Goal: Task Accomplishment & Management: Manage account settings

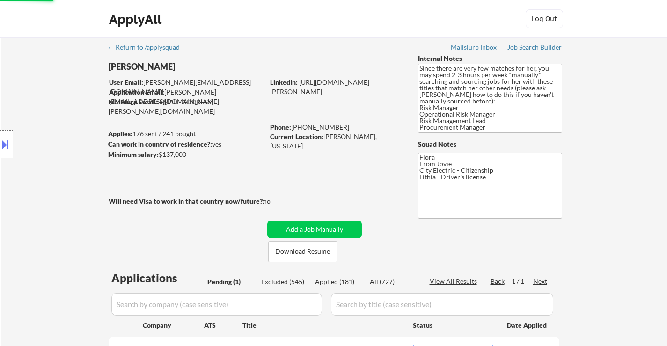
select select ""applied""
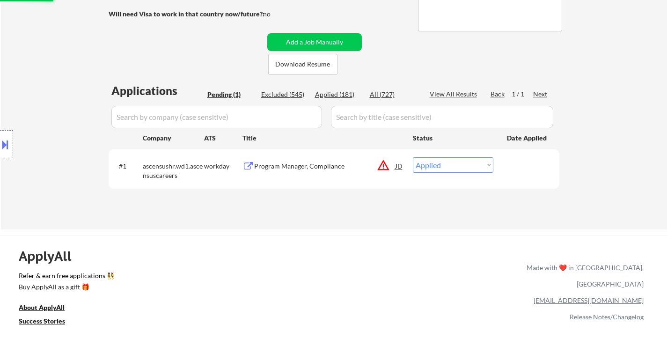
scroll to position [187, 0]
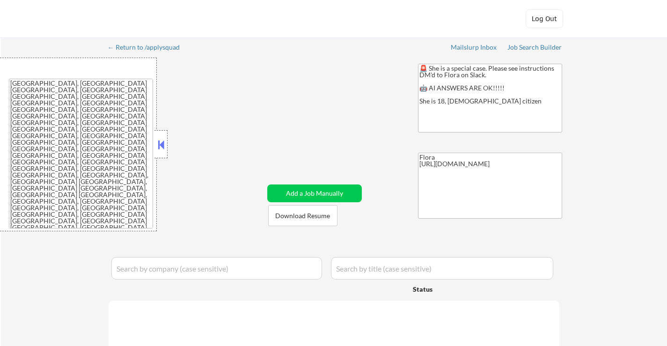
select select ""applied""
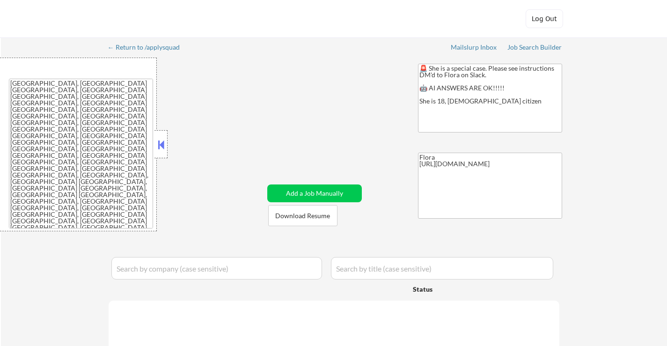
select select ""applied""
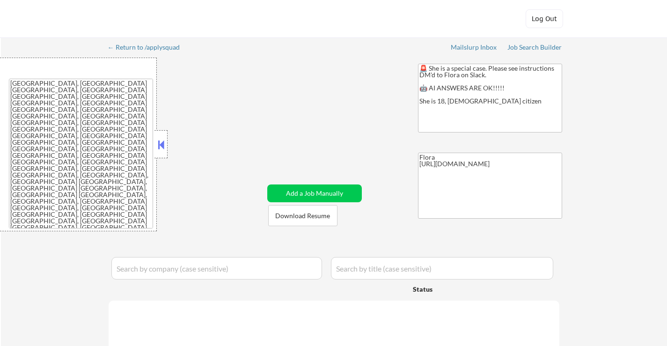
select select ""applied""
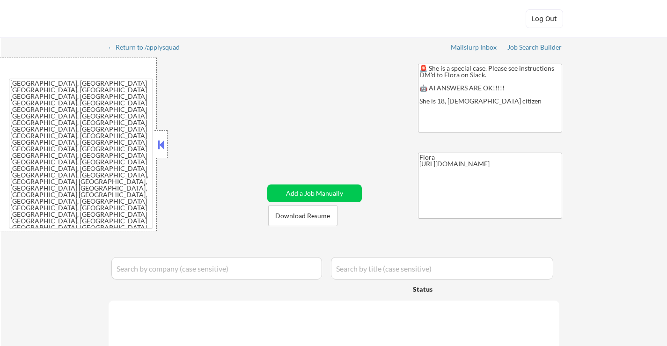
select select ""applied""
select select ""excluded__other_""
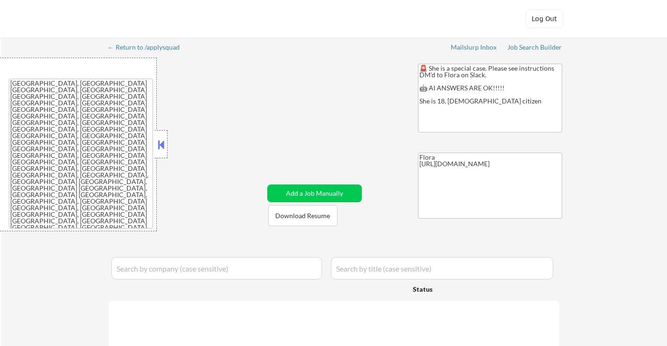
select select ""excluded__other_""
select select ""pending""
select select ""excluded__expired_""
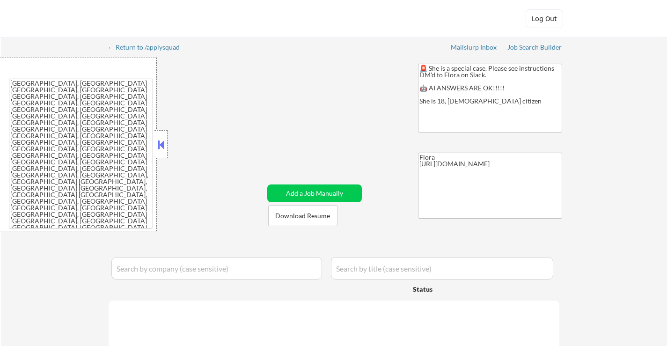
select select ""excluded__other_""
select select ""pending""
select select ""excluded__bad_match_""
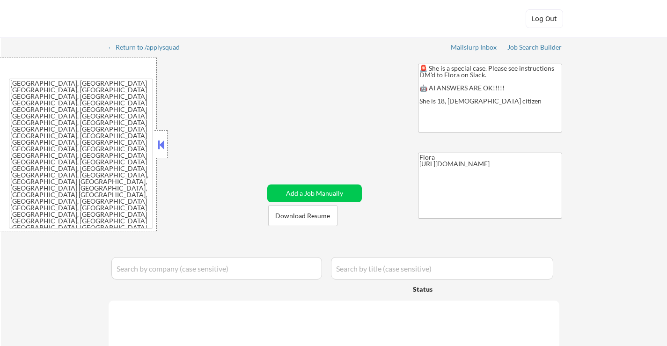
select select ""excluded__expired_""
select select ""excluded__bad_match_""
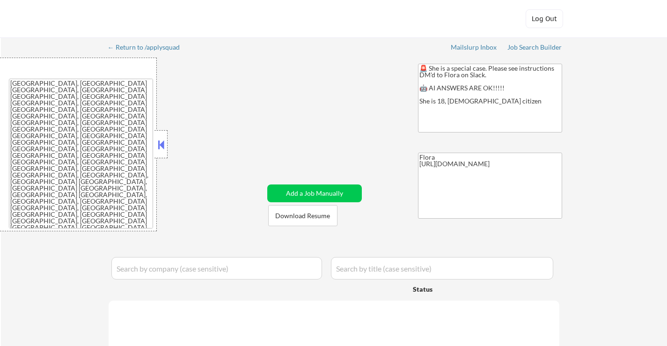
select select ""excluded__bad_match_""
select select ""pending""
select select ""excluded__expired_""
select select ""excluded__other_""
select select ""excluded__bad_match_""
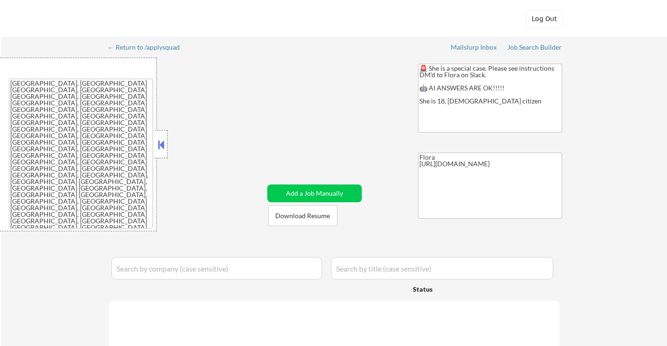
select select ""excluded__other_""
select select ""excluded__bad_match_""
select select ""pending""
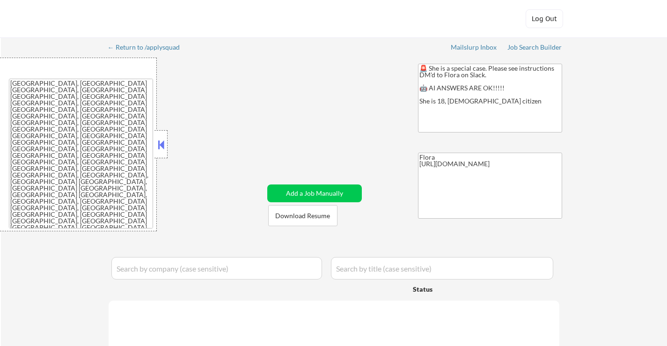
select select ""excluded__other_""
select select ""excluded__bad_match_""
select select ""pending""
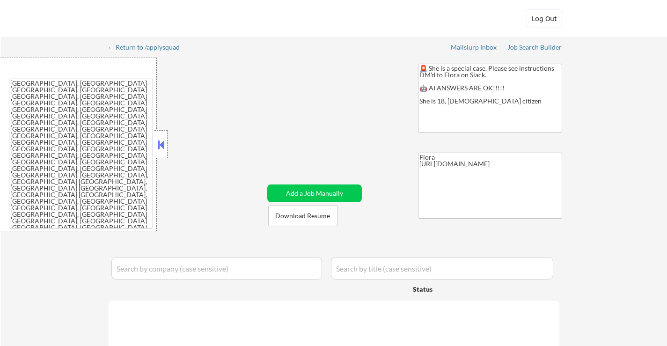
select select ""excluded__bad_match_""
select select ""excluded__other_""
select select ""excluded__bad_match_""
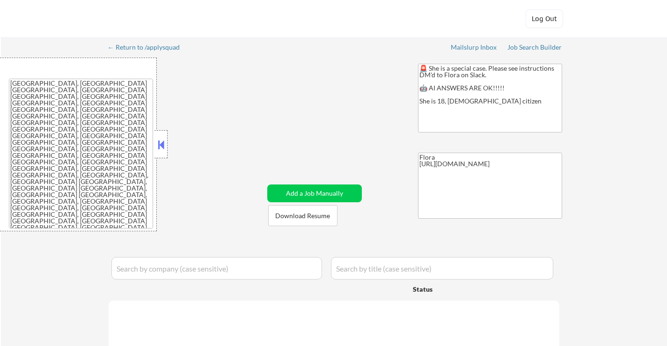
select select ""excluded__bad_match_""
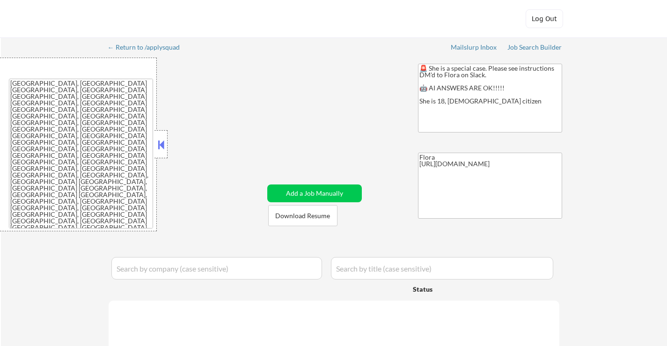
select select ""excluded__expired_""
select select ""excluded__bad_match_""
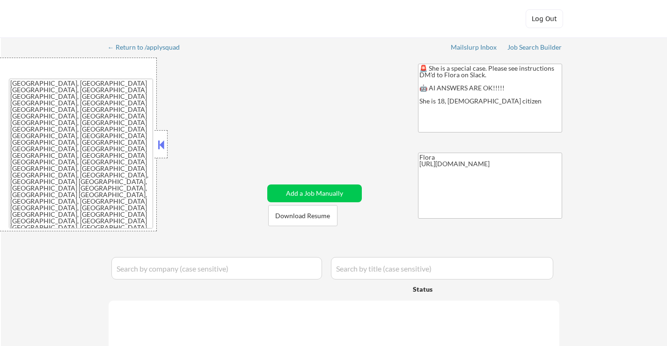
select select ""excluded__bad_match_""
select select ""excluded__expired_""
select select ""excluded__bad_match_""
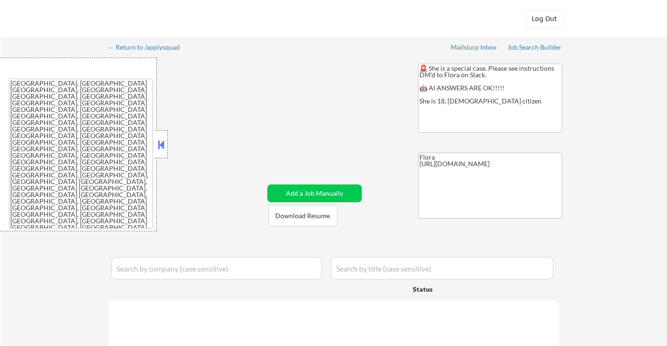
select select ""excluded__bad_match_""
select select ""excluded__expired_""
select select ""excluded__bad_match_""
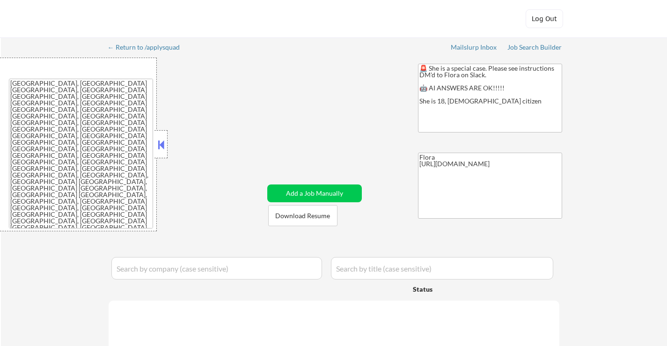
select select ""excluded__expired_""
select select ""excluded__bad_match_""
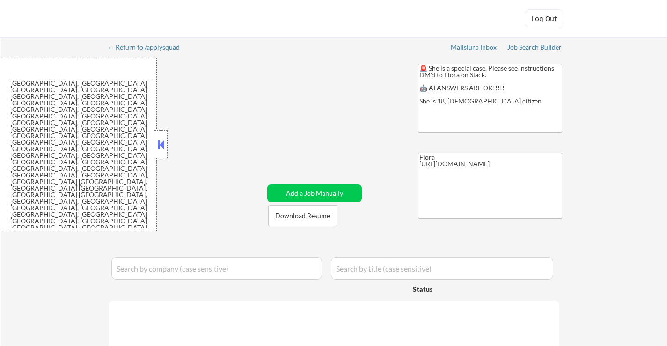
select select ""excluded__bad_match_""
select select ""excluded__expired_""
select select ""excluded__bad_match_""
select select ""excluded__expired_""
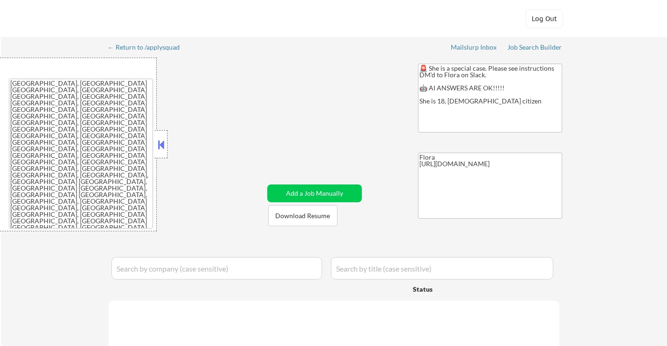
select select ""excluded__bad_match_""
select select ""excluded__expired_""
select select ""excluded__bad_match_""
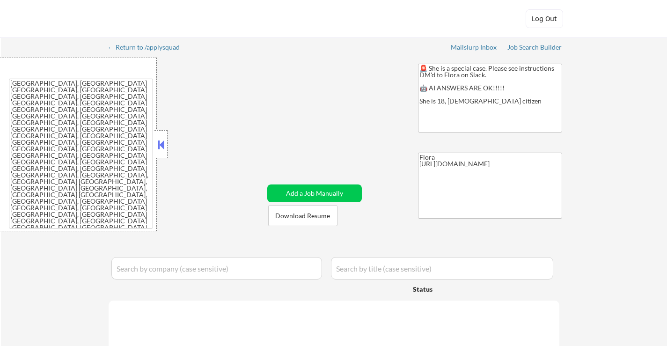
select select ""excluded__bad_match_""
select select ""excluded__expired_""
select select ""excluded__bad_match_""
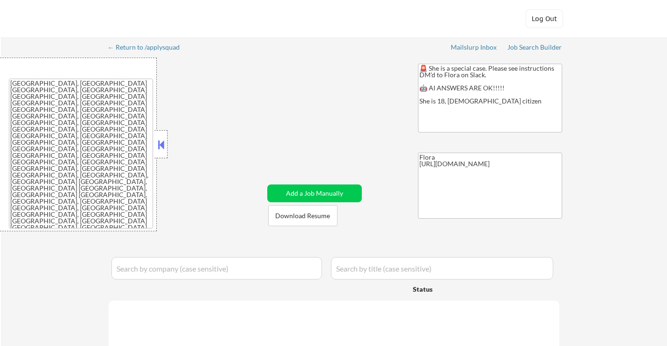
select select ""excluded__bad_match_""
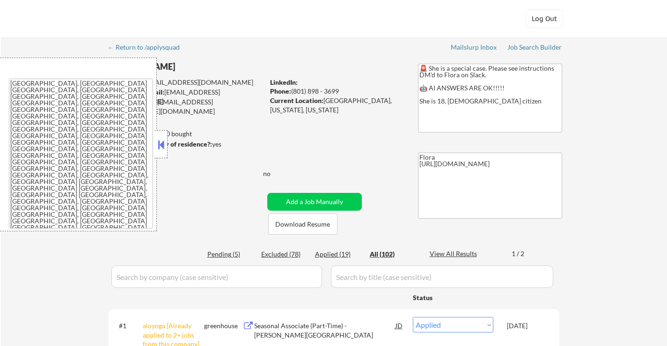
select select ""pending""
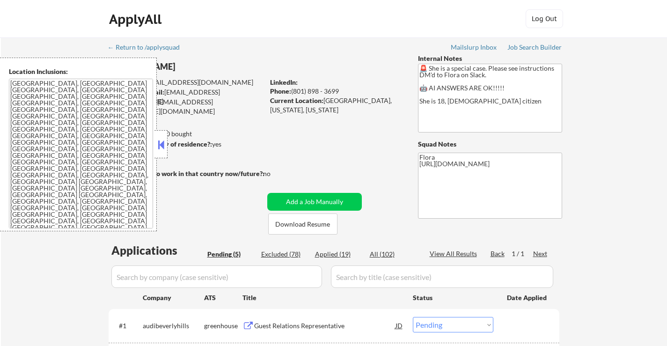
click at [164, 145] on button at bounding box center [161, 145] width 10 height 14
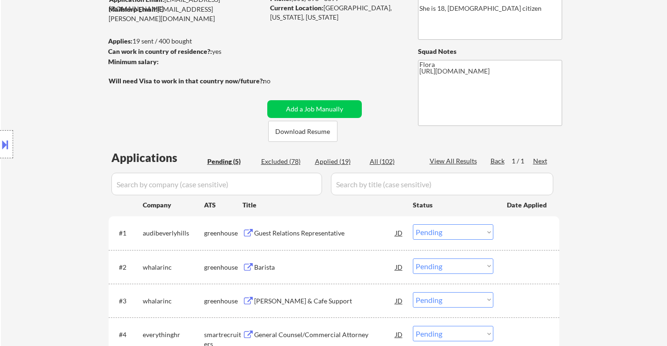
scroll to position [94, 0]
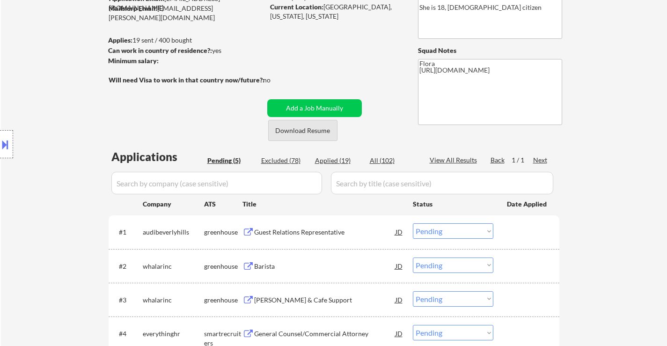
click at [309, 135] on button "Download Resume" at bounding box center [302, 130] width 69 height 21
click at [301, 233] on div "Guest Relations Representative" at bounding box center [324, 231] width 141 height 9
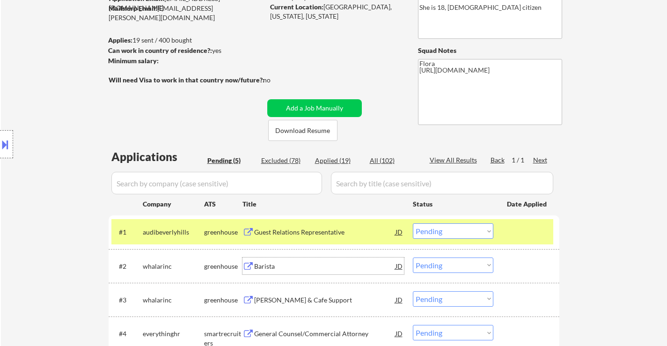
click at [273, 258] on div "Barista" at bounding box center [324, 265] width 141 height 17
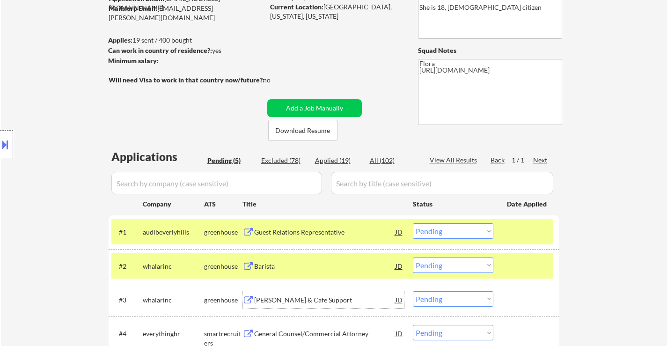
click at [292, 298] on div "[PERSON_NAME] & Cafe Support" at bounding box center [324, 299] width 141 height 9
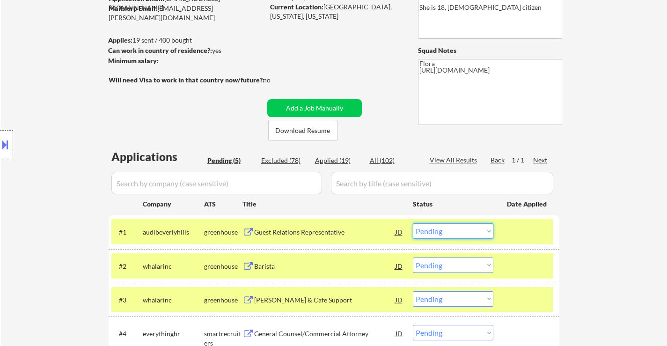
click at [438, 231] on select "Choose an option... Pending Applied Excluded (Questions) Excluded (Expired) Exc…" at bounding box center [453, 230] width 80 height 15
click at [413, 223] on select "Choose an option... Pending Applied Excluded (Questions) Excluded (Expired) Exc…" at bounding box center [453, 230] width 80 height 15
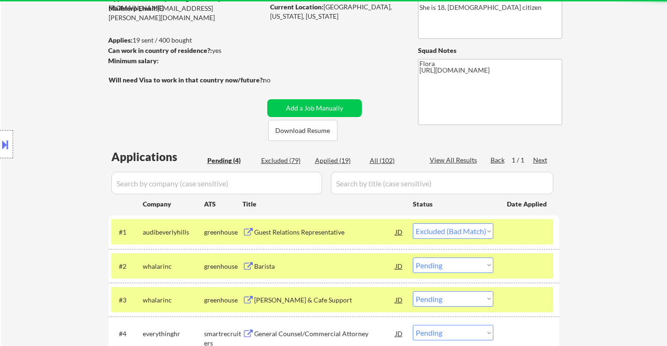
select select ""pending""
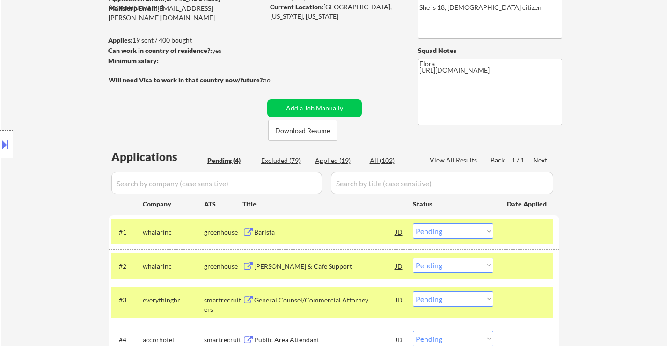
scroll to position [140, 0]
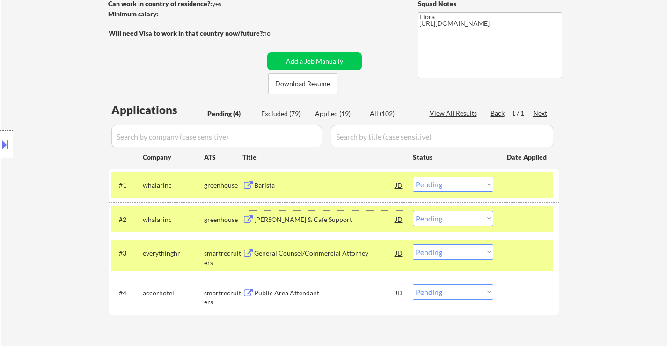
click at [302, 218] on div "[PERSON_NAME] & Cafe Support" at bounding box center [324, 219] width 141 height 9
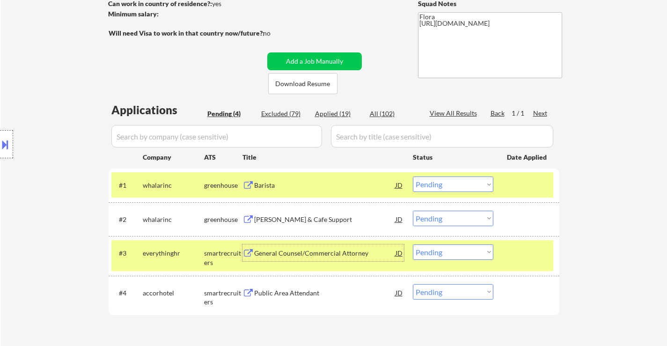
click at [297, 257] on div "General Counsel/Commercial Attorney" at bounding box center [324, 252] width 141 height 9
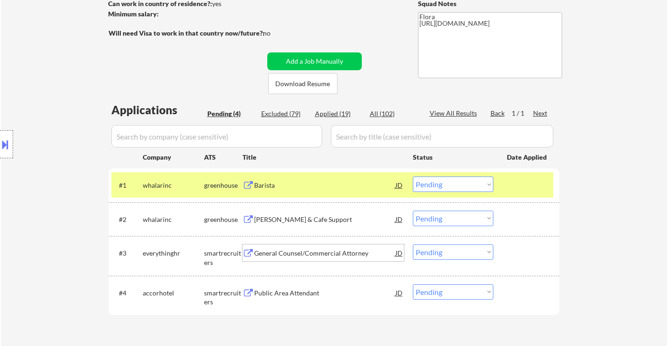
drag, startPoint x: 293, startPoint y: 293, endPoint x: 302, endPoint y: 289, distance: 10.1
click at [294, 292] on div "Public Area Attendant" at bounding box center [324, 292] width 141 height 9
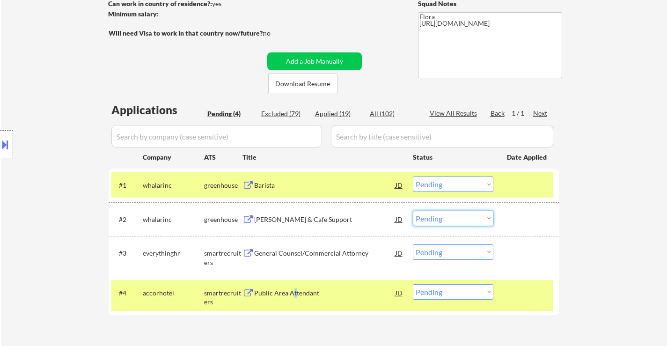
click at [466, 218] on select "Choose an option... Pending Applied Excluded (Questions) Excluded (Expired) Exc…" at bounding box center [453, 218] width 80 height 15
click at [413, 211] on select "Choose an option... Pending Applied Excluded (Questions) Excluded (Expired) Exc…" at bounding box center [453, 218] width 80 height 15
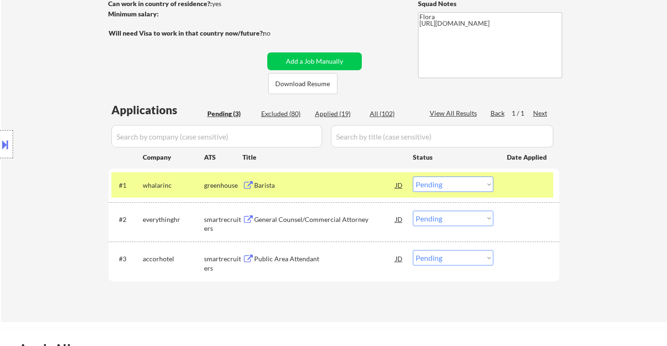
click at [456, 219] on select "Choose an option... Pending Applied Excluded (Questions) Excluded (Expired) Exc…" at bounding box center [453, 218] width 80 height 15
click at [413, 211] on select "Choose an option... Pending Applied Excluded (Questions) Excluded (Expired) Exc…" at bounding box center [453, 218] width 80 height 15
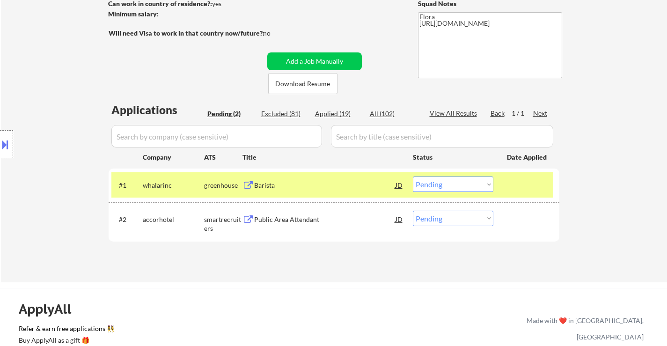
click at [452, 219] on select "Choose an option... Pending Applied Excluded (Questions) Excluded (Expired) Exc…" at bounding box center [453, 218] width 80 height 15
select select ""excluded__bad_match_""
click at [413, 211] on select "Choose an option... Pending Applied Excluded (Questions) Excluded (Expired) Exc…" at bounding box center [453, 218] width 80 height 15
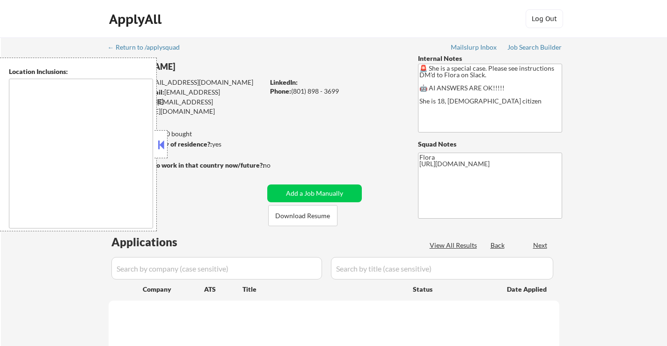
type textarea "[GEOGRAPHIC_DATA], [GEOGRAPHIC_DATA] [GEOGRAPHIC_DATA], [GEOGRAPHIC_DATA] [GEOG…"
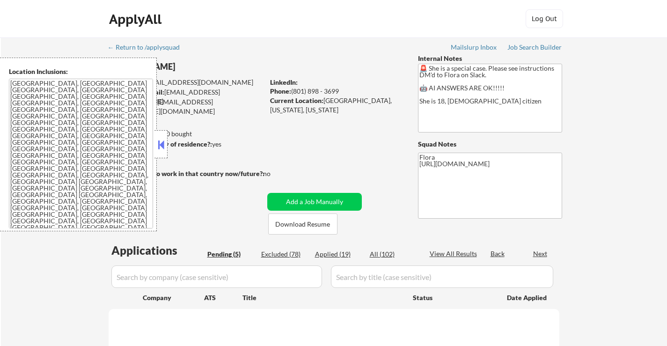
select select ""pending""
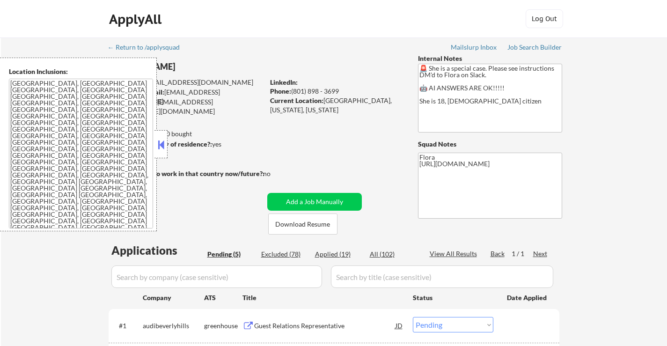
drag, startPoint x: 162, startPoint y: 141, endPoint x: 176, endPoint y: 162, distance: 25.6
click at [161, 141] on button at bounding box center [161, 145] width 10 height 14
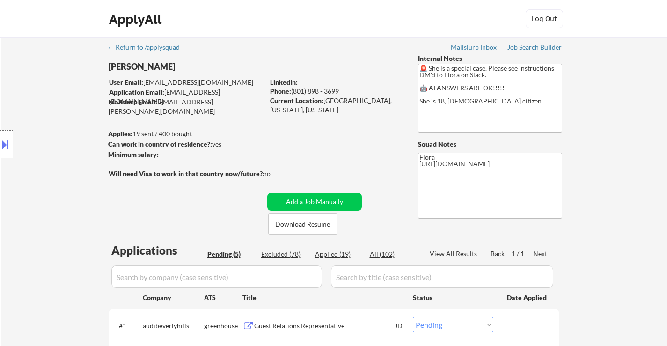
click at [332, 254] on div "Applied (19)" at bounding box center [338, 253] width 47 height 9
select select ""applied""
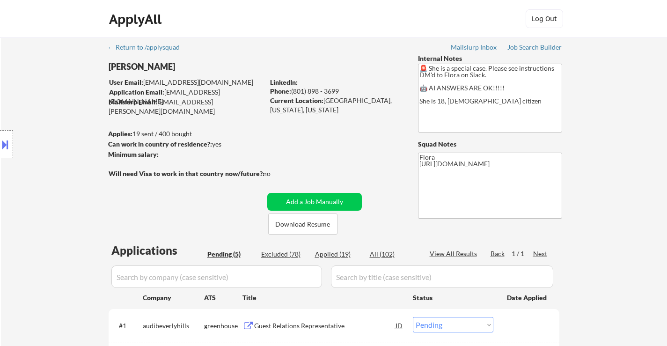
select select ""applied""
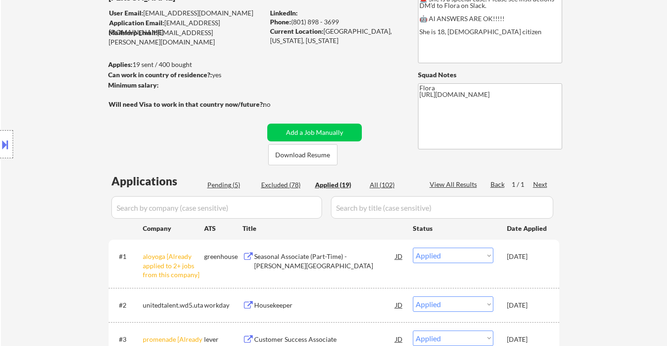
scroll to position [94, 0]
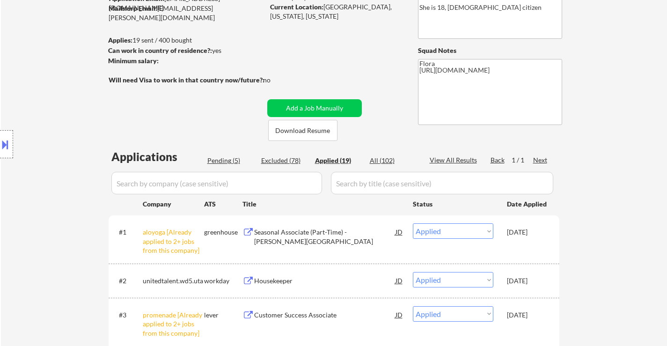
select select ""applied""
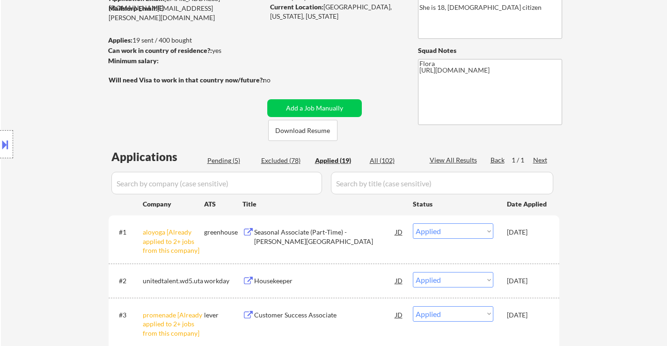
select select ""applied""
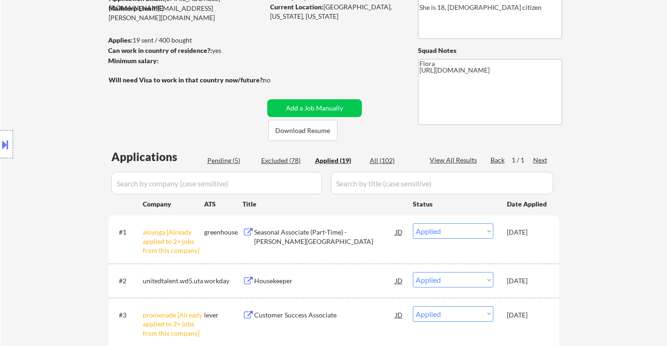
select select ""applied""
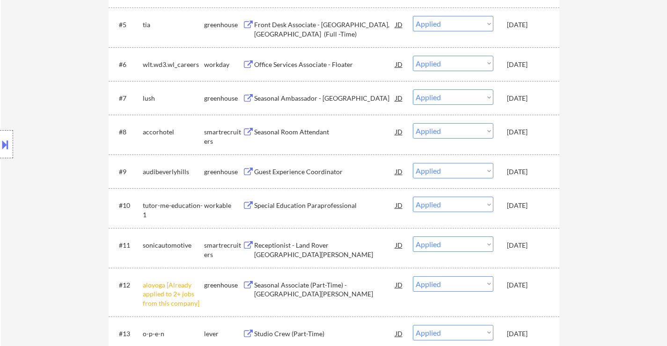
scroll to position [468, 0]
